Goal: Manage account settings

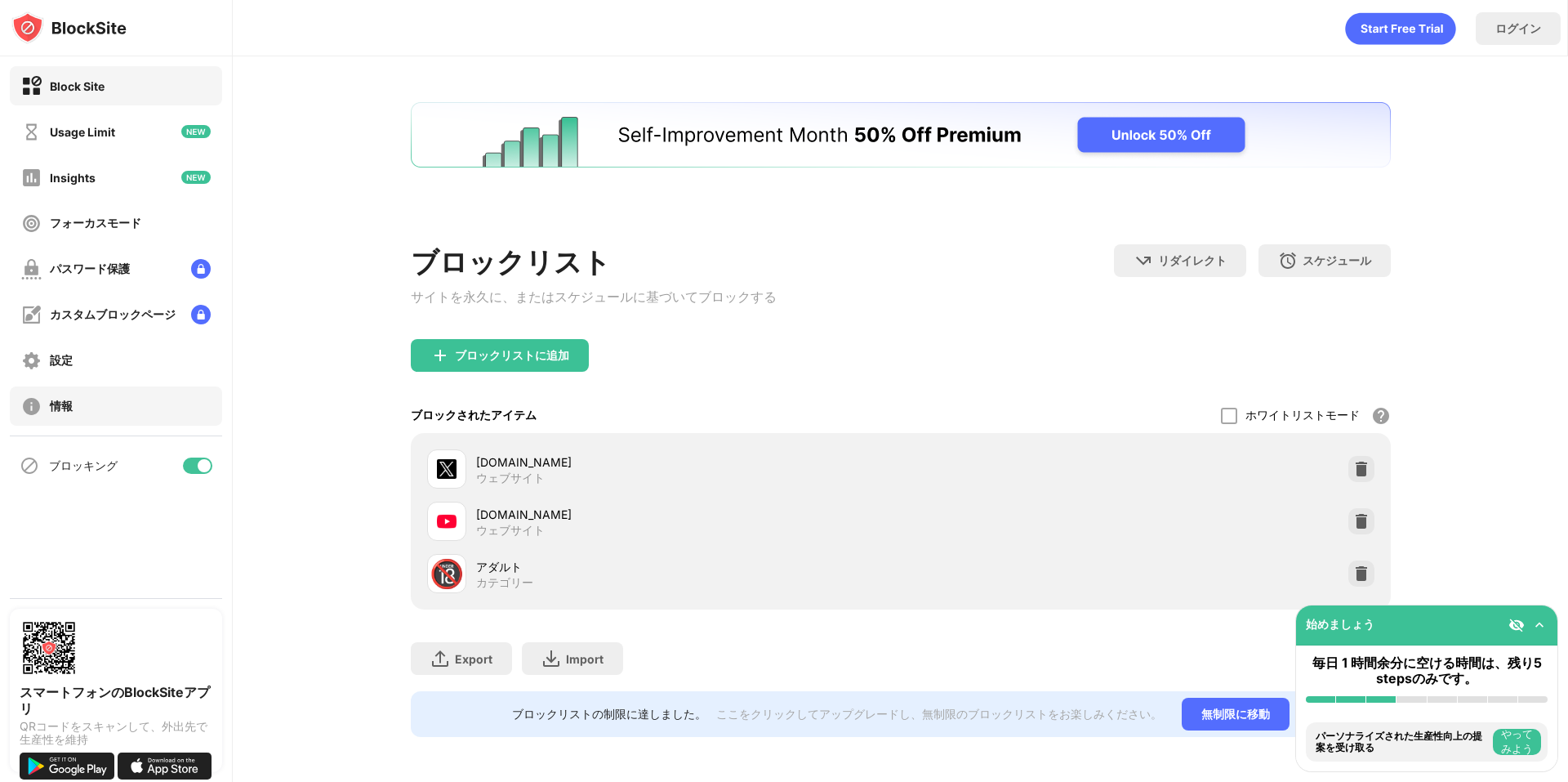
drag, startPoint x: 198, startPoint y: 366, endPoint x: 198, endPoint y: 403, distance: 37.0
click at [198, 367] on div "設定" at bounding box center [115, 360] width 212 height 39
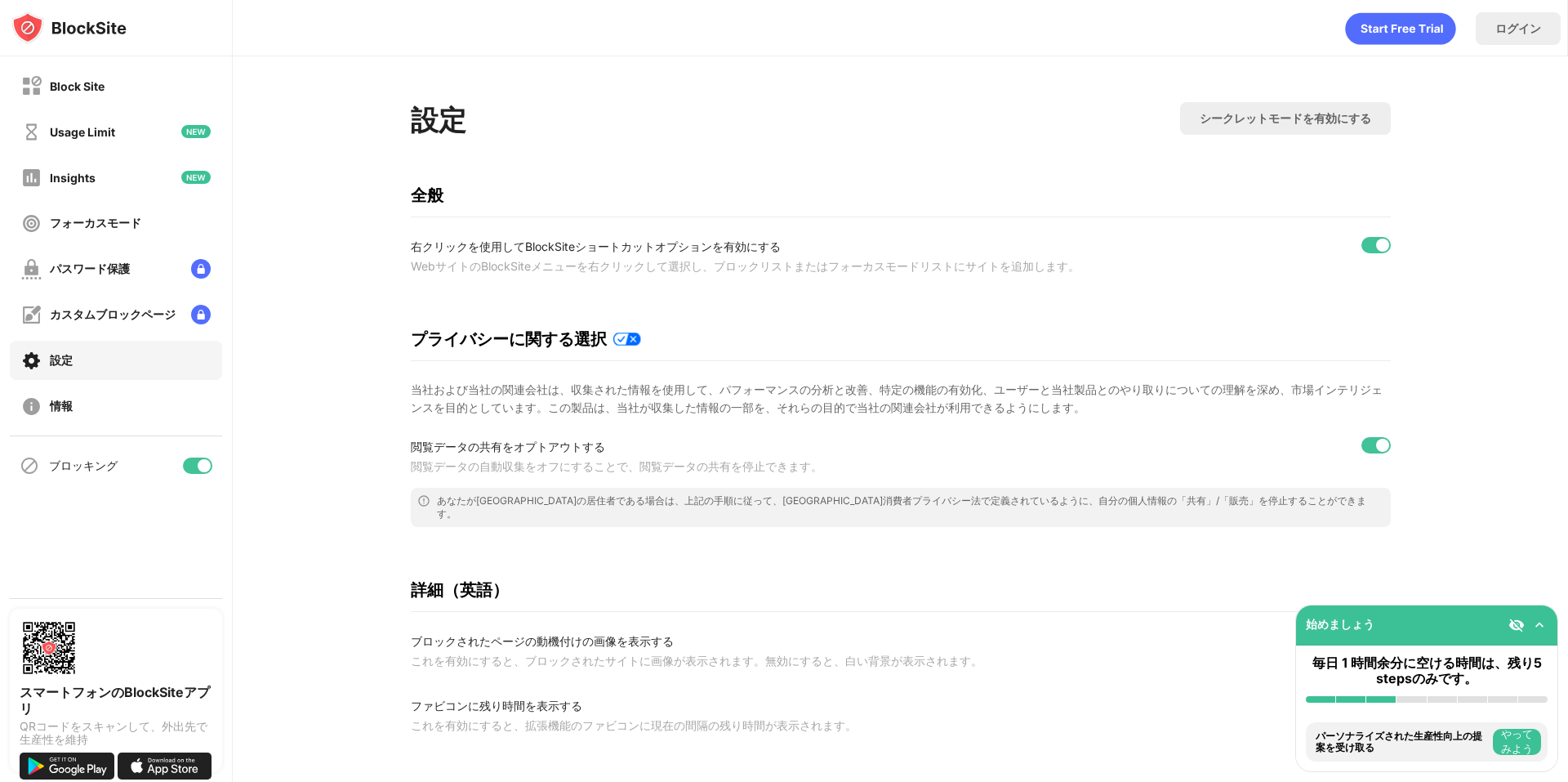
click at [200, 464] on div at bounding box center [204, 466] width 13 height 13
click at [185, 466] on div "ブロッキング" at bounding box center [115, 466] width 212 height 39
click at [192, 463] on div at bounding box center [191, 466] width 13 height 13
